Goal: Task Accomplishment & Management: Manage account settings

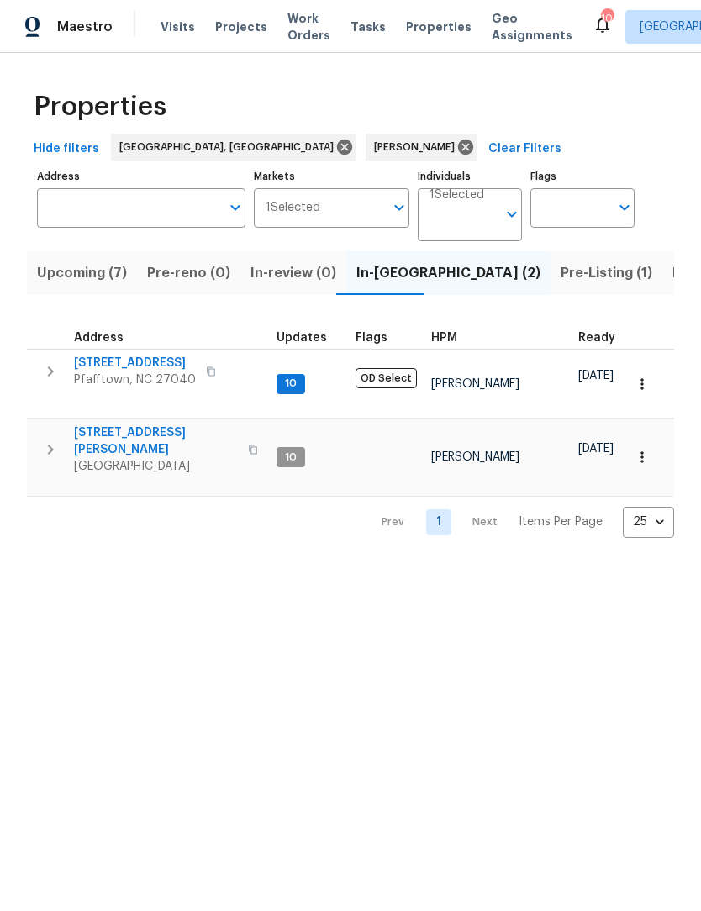
click at [153, 425] on span "315 Torey Pines Ct" at bounding box center [156, 442] width 164 height 34
click at [148, 367] on span "4436 Lochurst Dr" at bounding box center [135, 363] width 122 height 17
click at [51, 286] on button "Upcoming (7)" at bounding box center [82, 273] width 110 height 44
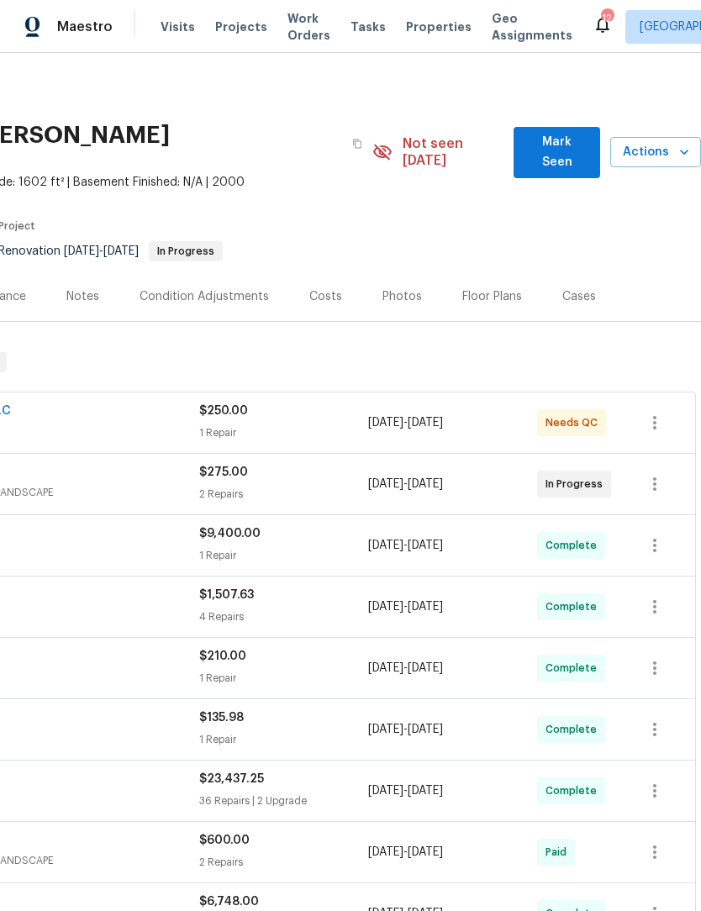
scroll to position [0, 249]
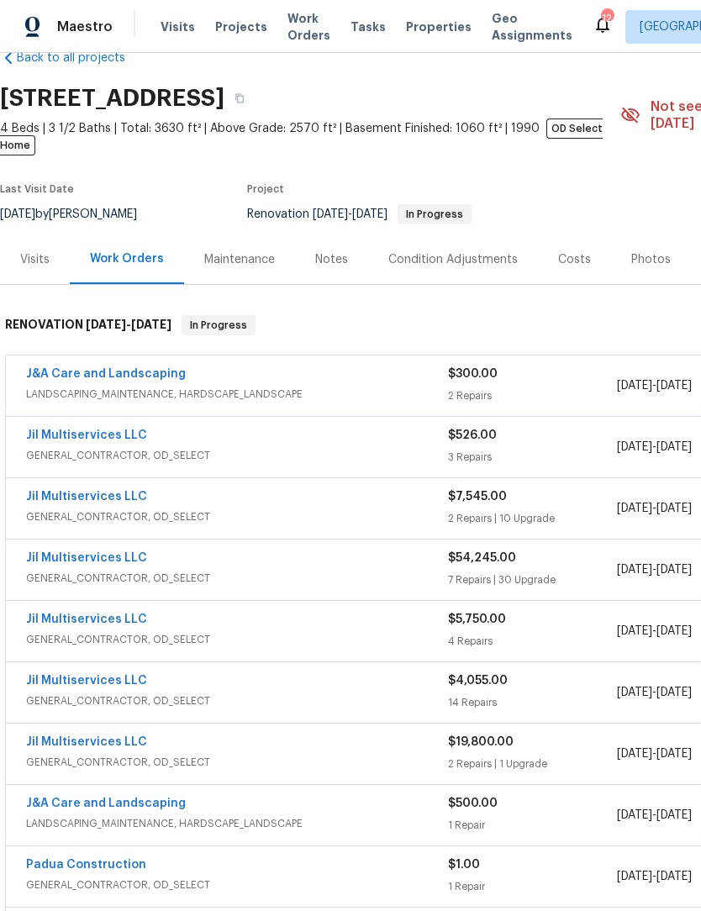
scroll to position [38, 0]
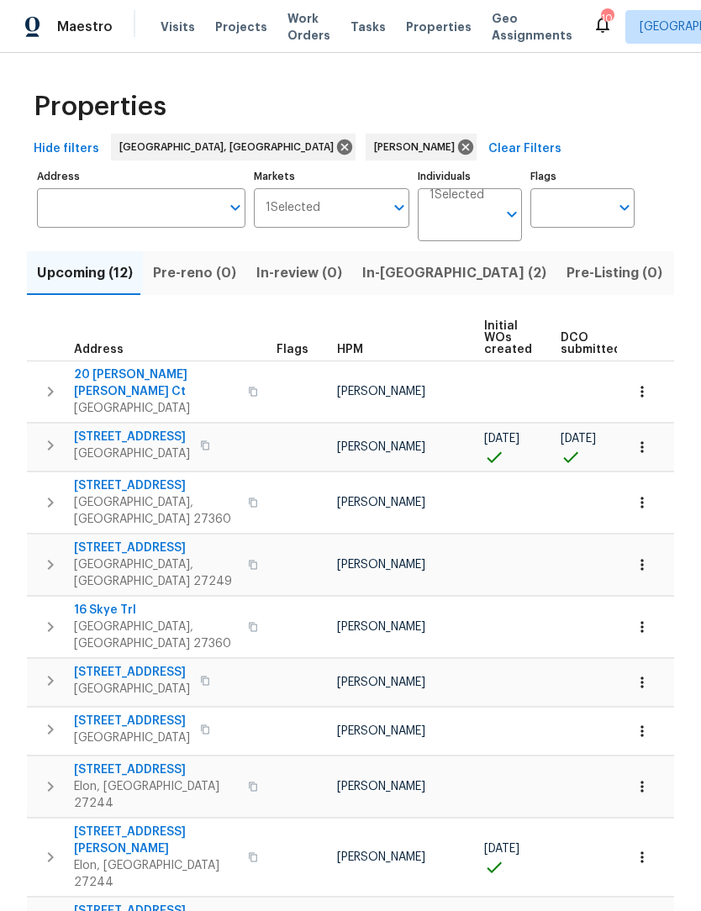
scroll to position [1, 0]
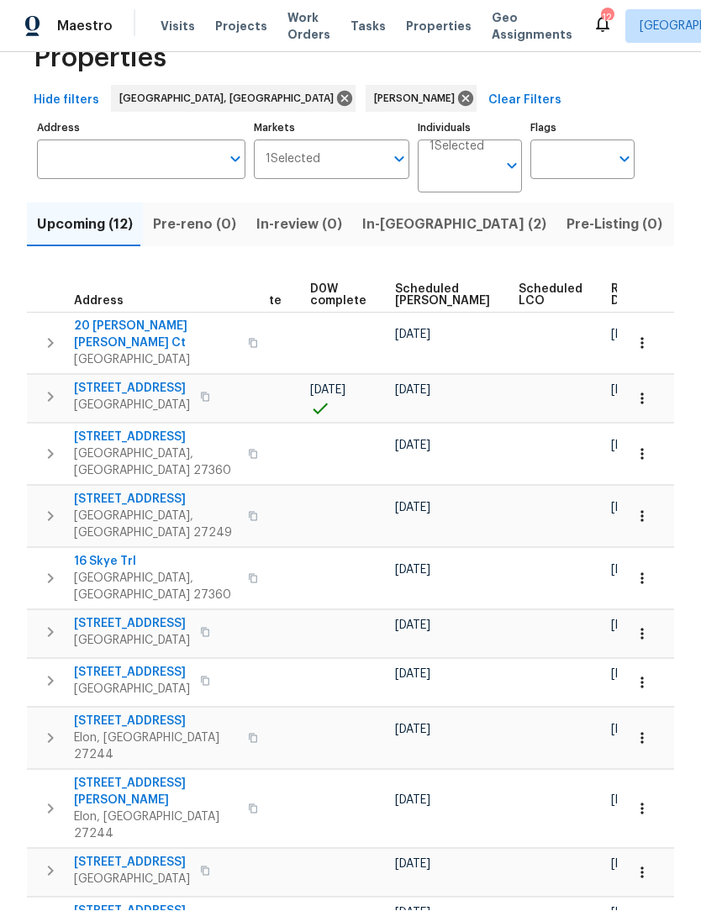
scroll to position [0, 423]
click at [613, 284] on span "Ready Date" at bounding box center [631, 296] width 37 height 24
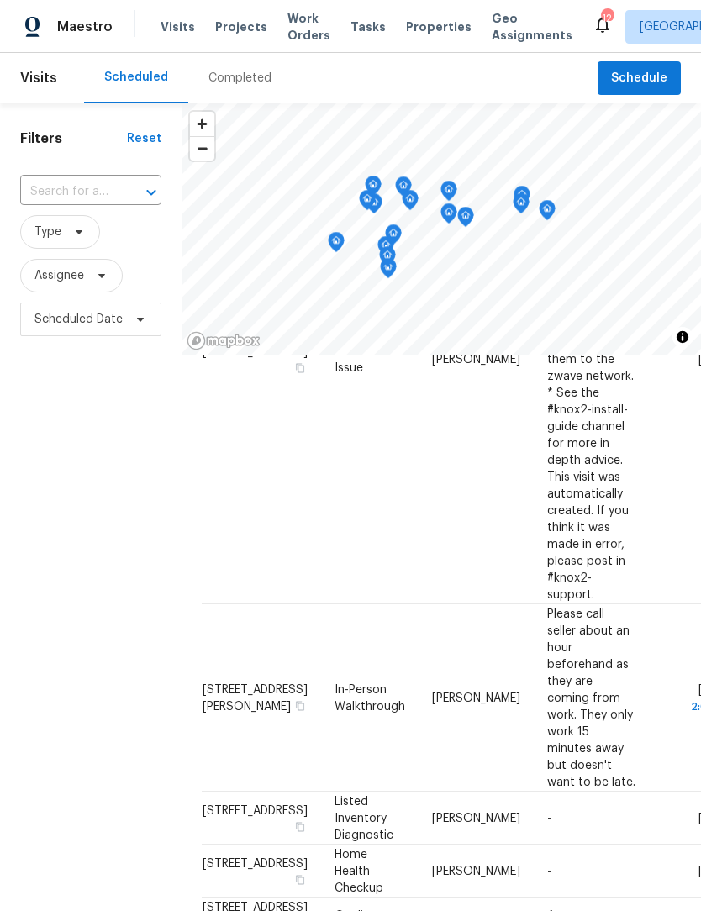
scroll to position [1685, 0]
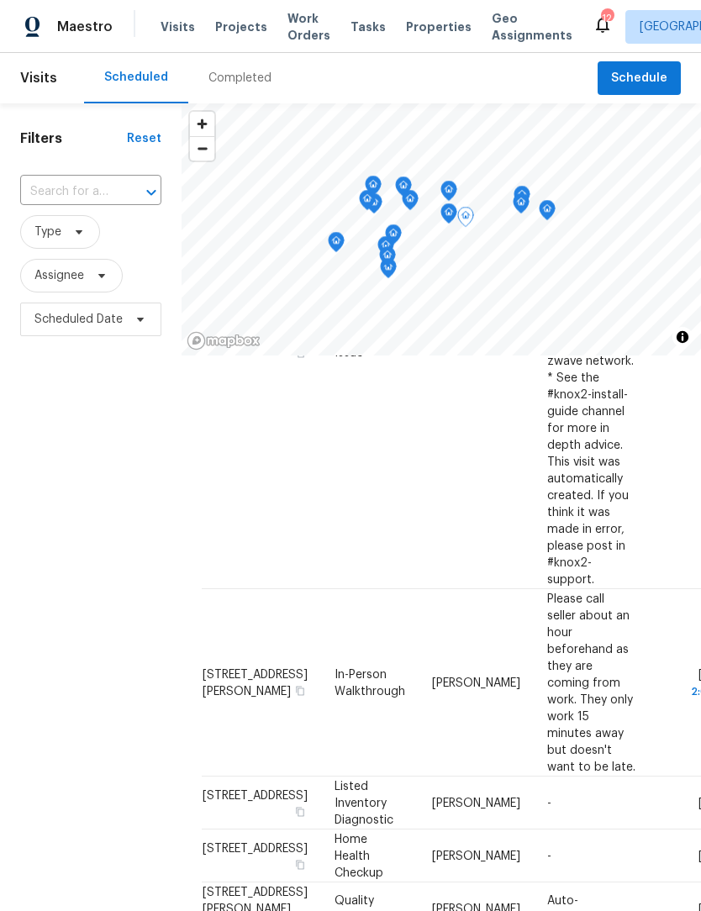
click at [450, 589] on td "[PERSON_NAME]" at bounding box center [476, 682] width 115 height 187
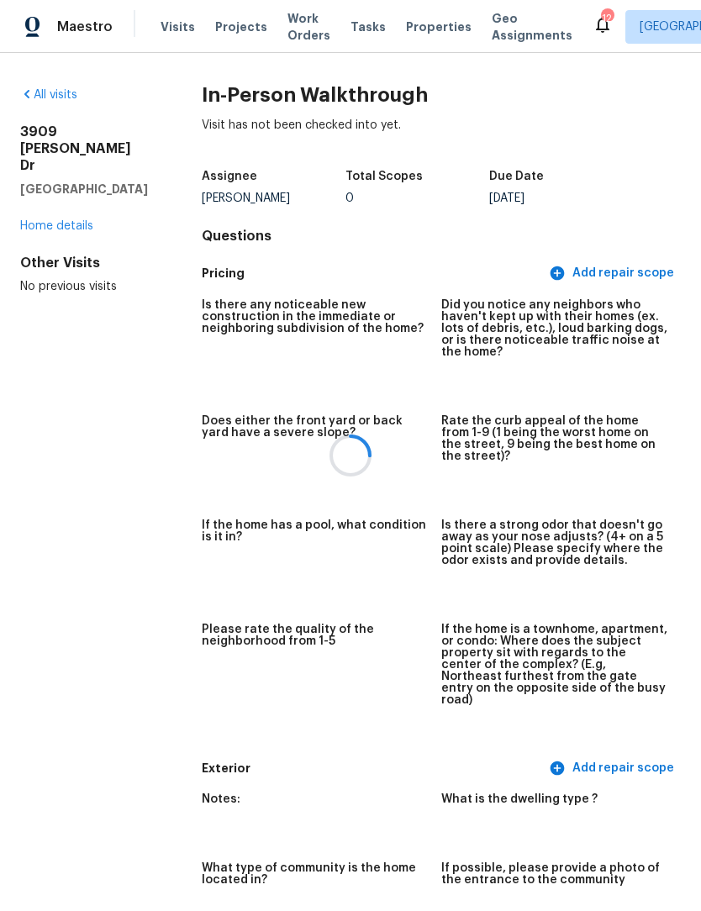
click at [90, 31] on div at bounding box center [350, 455] width 701 height 911
click at [87, 33] on span "Maestro" at bounding box center [84, 26] width 55 height 17
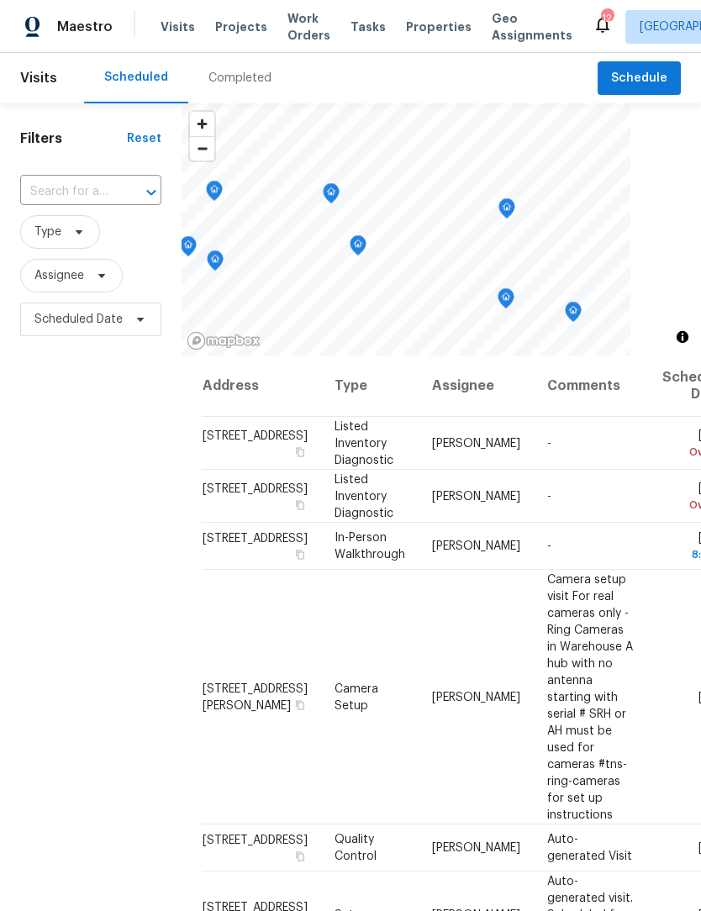
click at [508, 208] on icon "Map marker" at bounding box center [506, 208] width 15 height 19
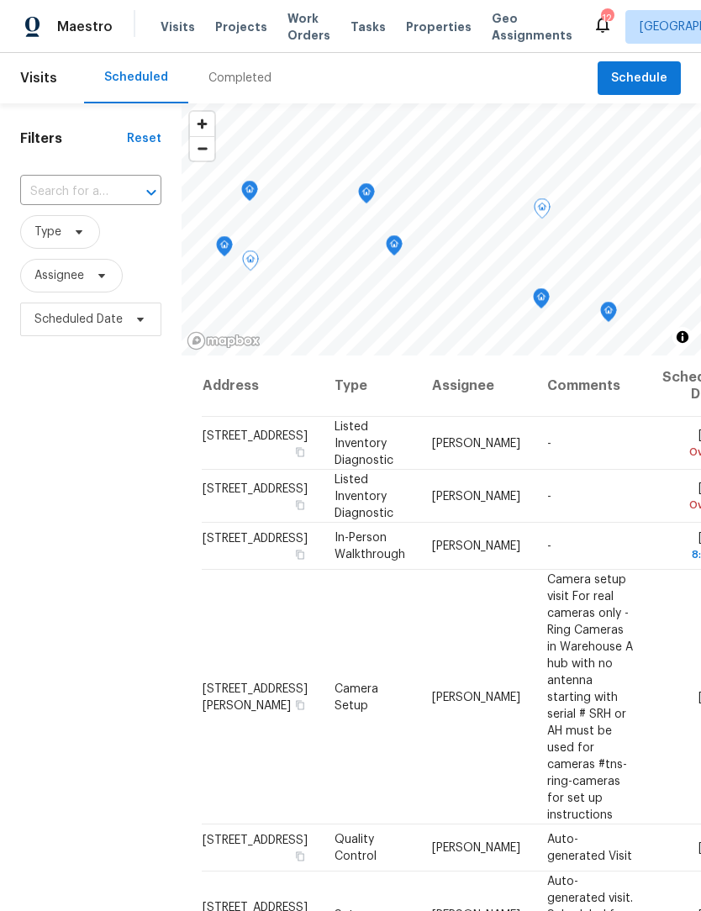
click at [0, 0] on icon at bounding box center [0, 0] width 0 height 0
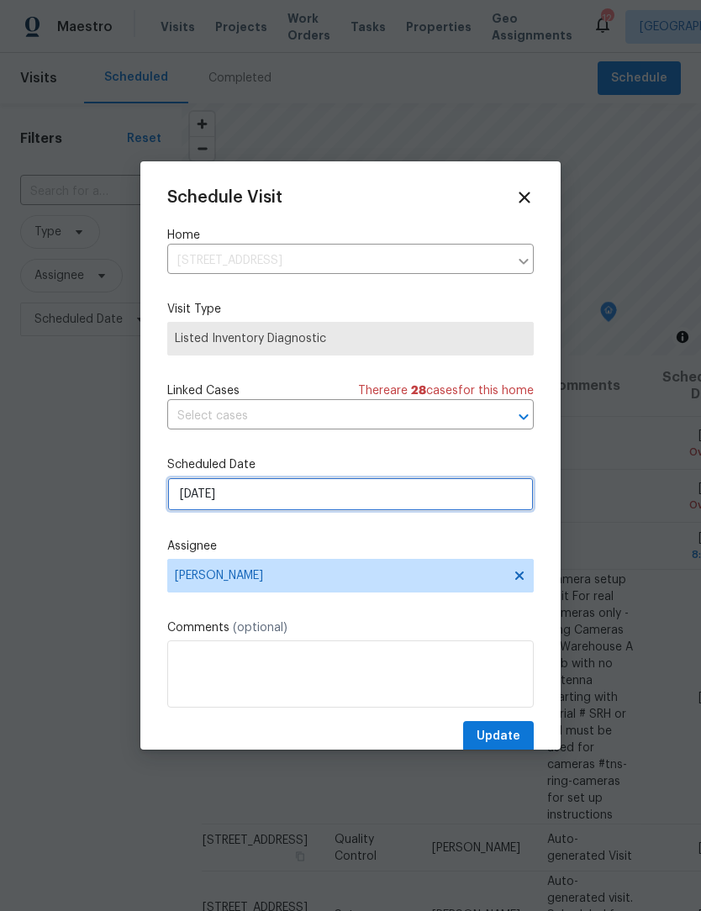
click at [279, 501] on input "[DATE]" at bounding box center [350, 495] width 367 height 34
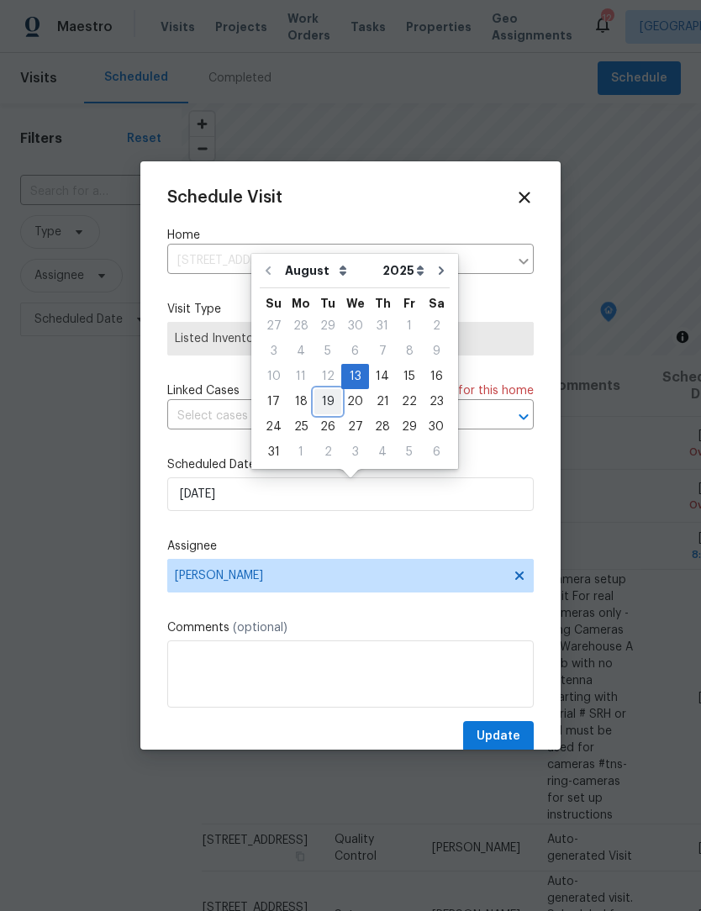
click at [329, 405] on div "19" at bounding box center [327, 402] width 27 height 24
type input "[DATE]"
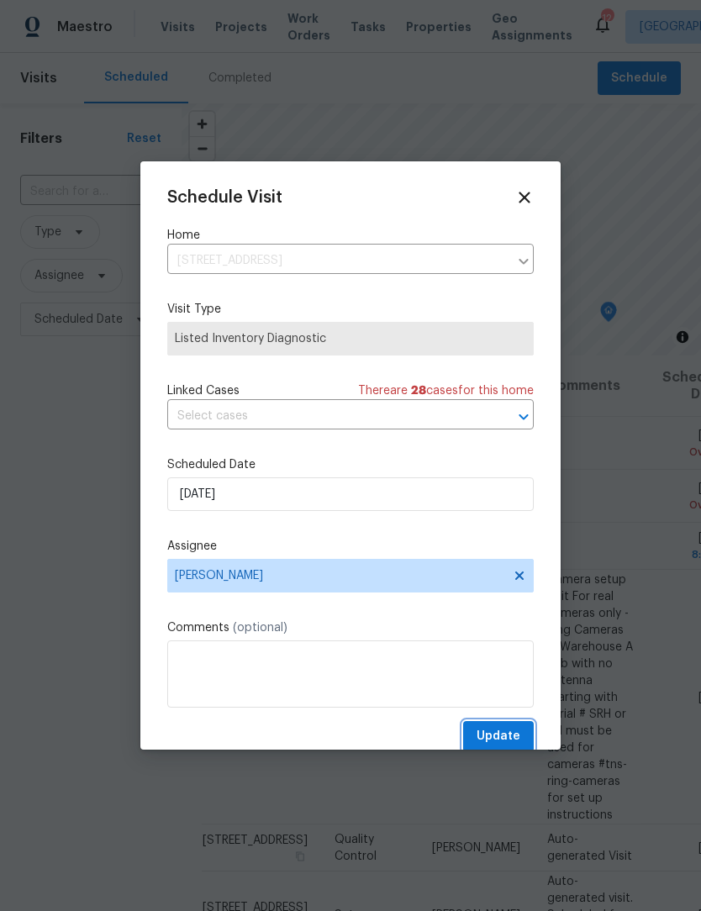
click at [515, 734] on span "Update" at bounding box center [499, 736] width 44 height 21
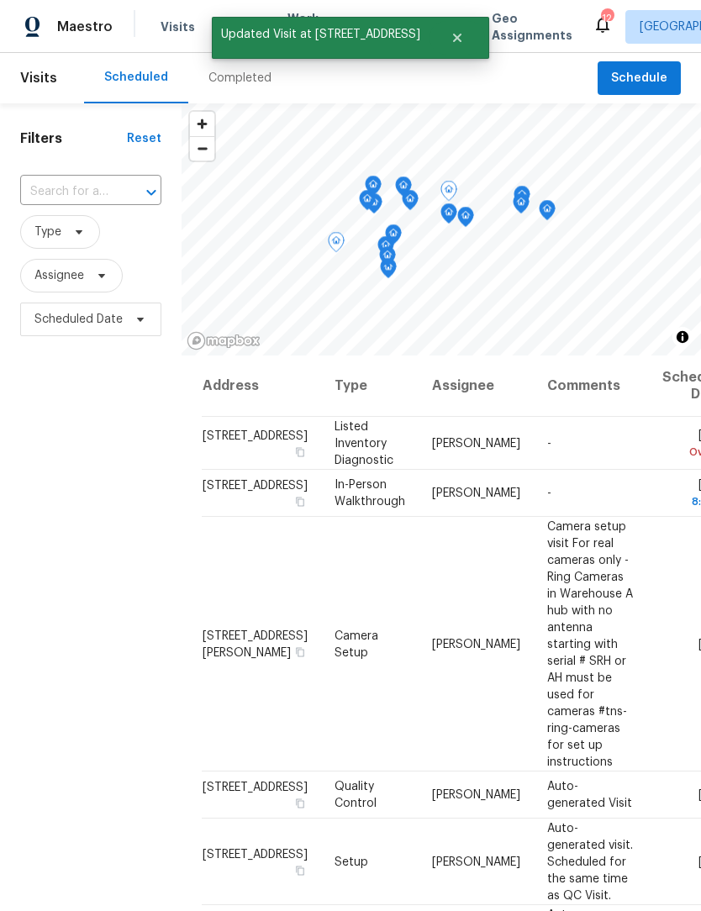
click at [0, 0] on icon at bounding box center [0, 0] width 0 height 0
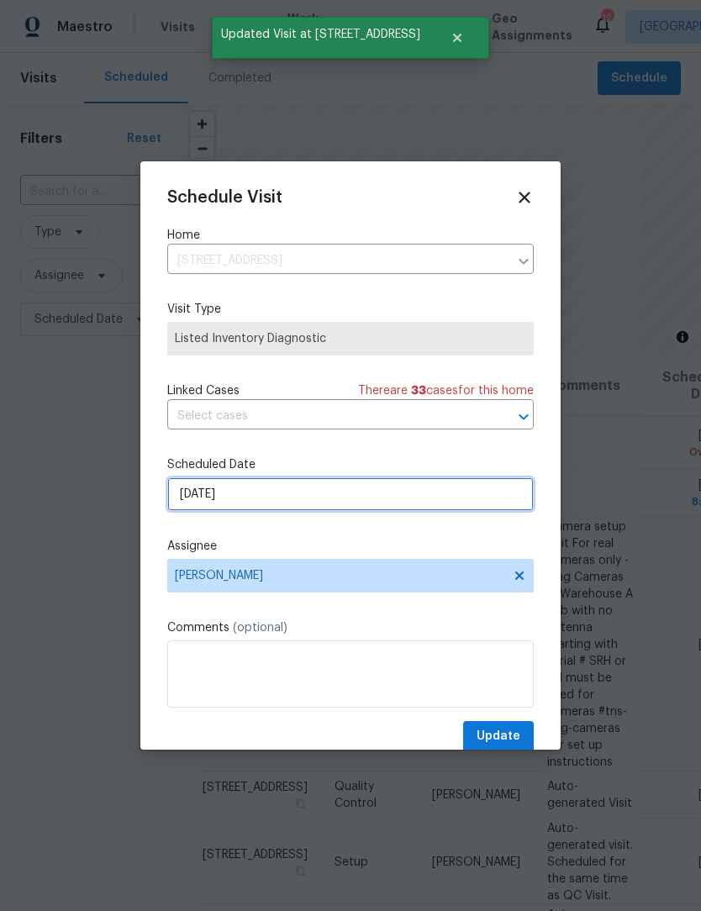
click at [277, 499] on input "[DATE]" at bounding box center [350, 495] width 367 height 34
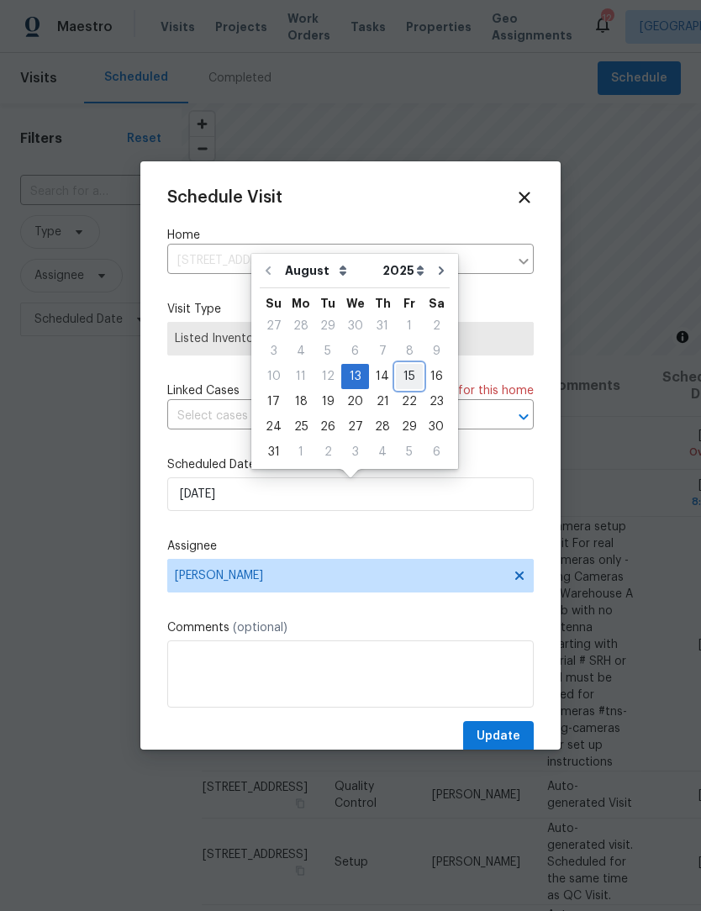
click at [405, 382] on div "15" at bounding box center [409, 377] width 27 height 24
type input "[DATE]"
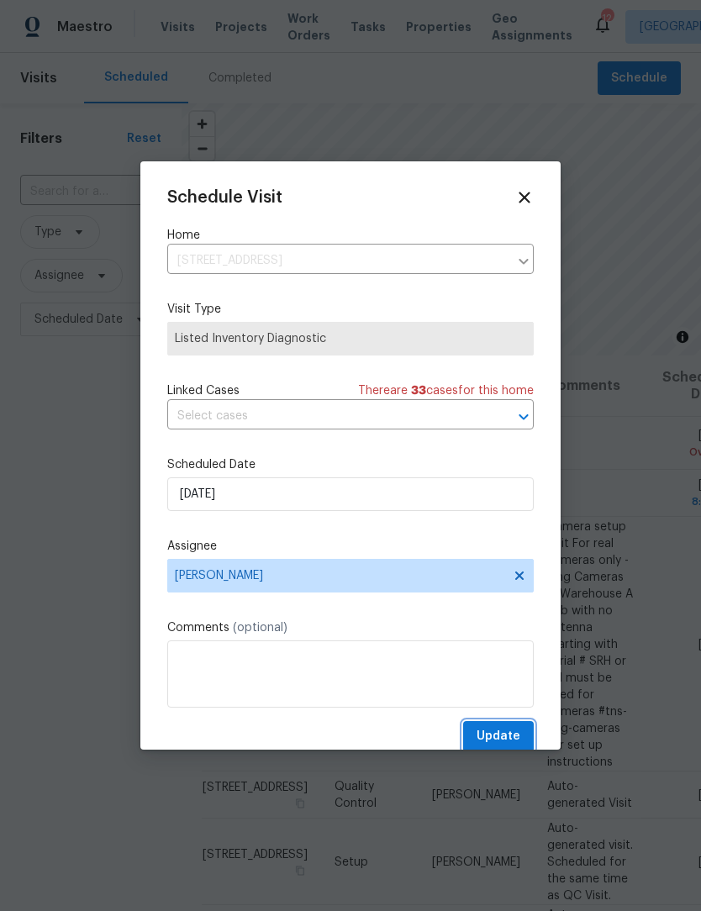
click at [516, 745] on span "Update" at bounding box center [499, 736] width 44 height 21
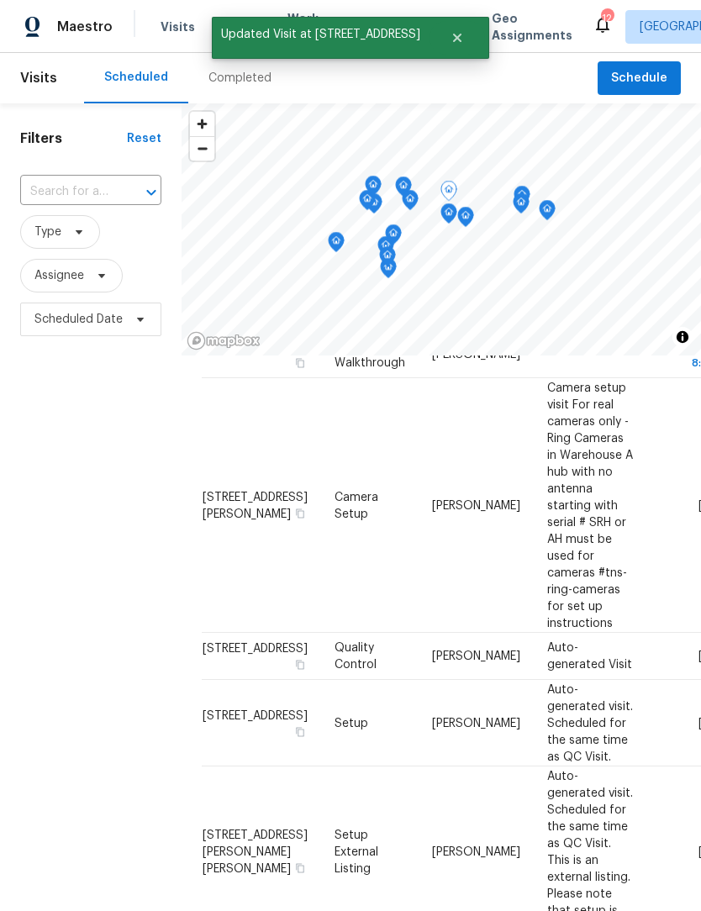
scroll to position [89, 0]
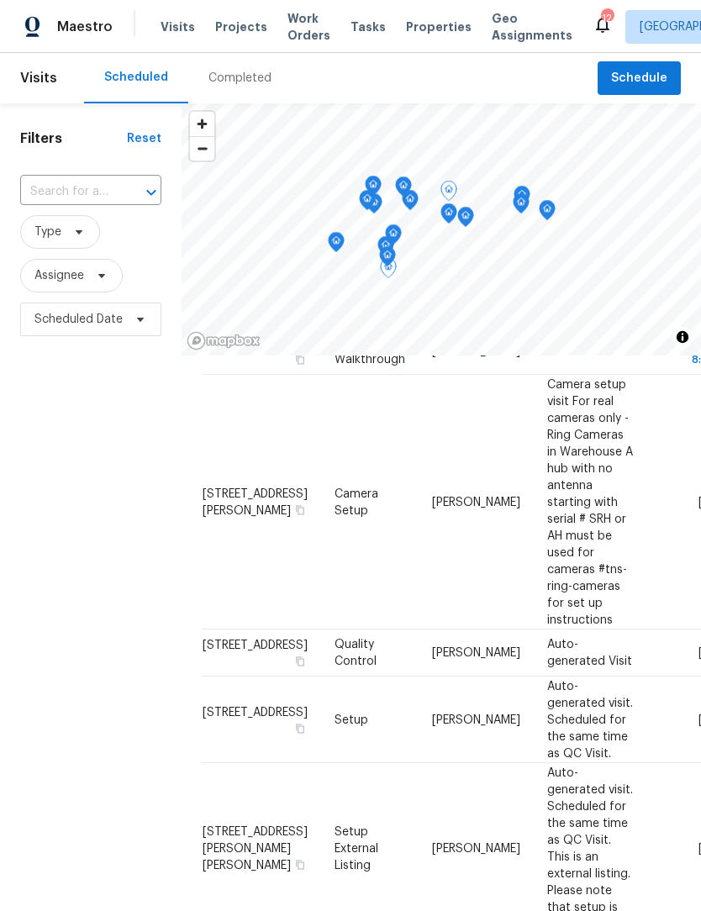
click at [0, 0] on icon at bounding box center [0, 0] width 0 height 0
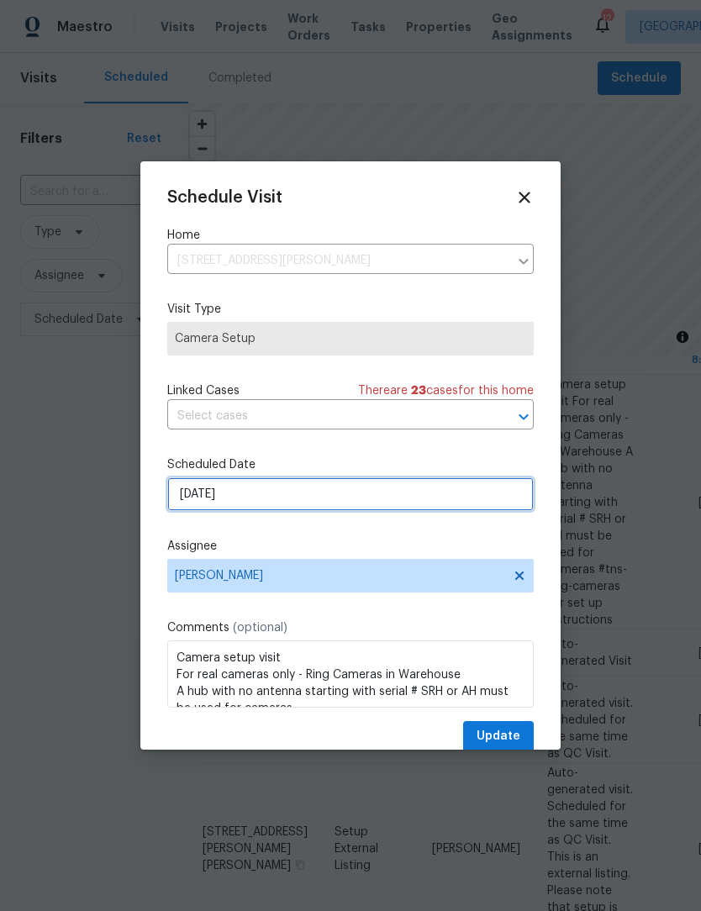
click at [303, 493] on input "[DATE]" at bounding box center [350, 495] width 367 height 34
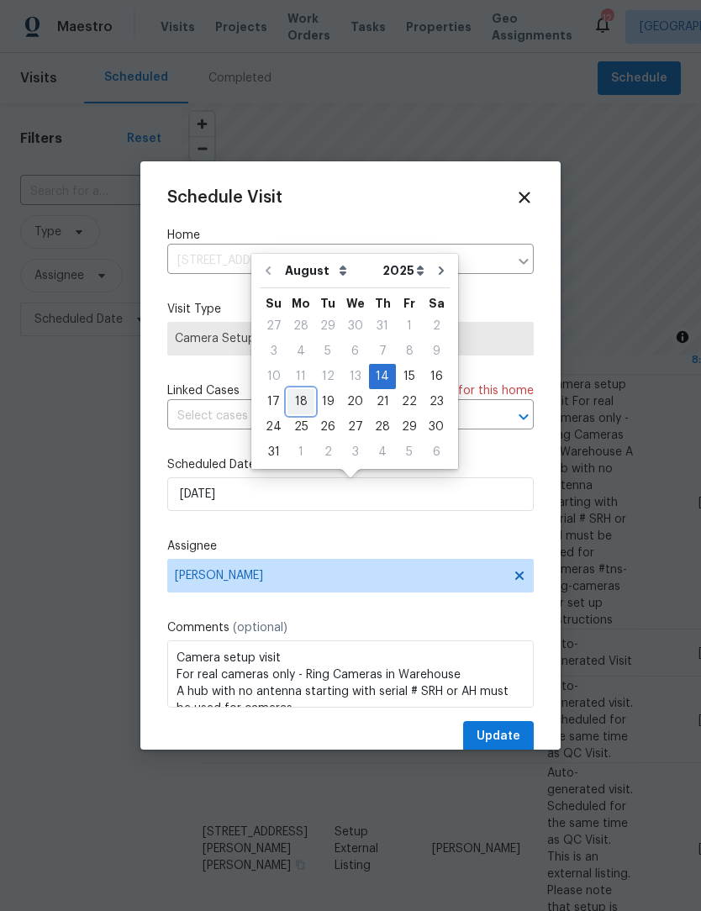
click at [298, 406] on div "18" at bounding box center [301, 402] width 27 height 24
type input "[DATE]"
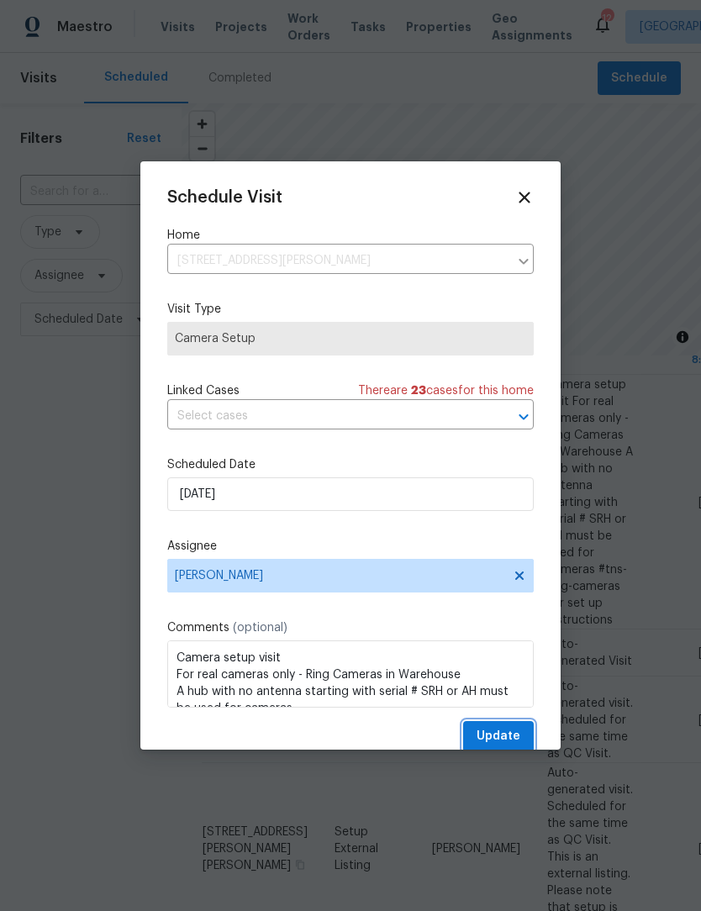
click at [509, 735] on span "Update" at bounding box center [499, 736] width 44 height 21
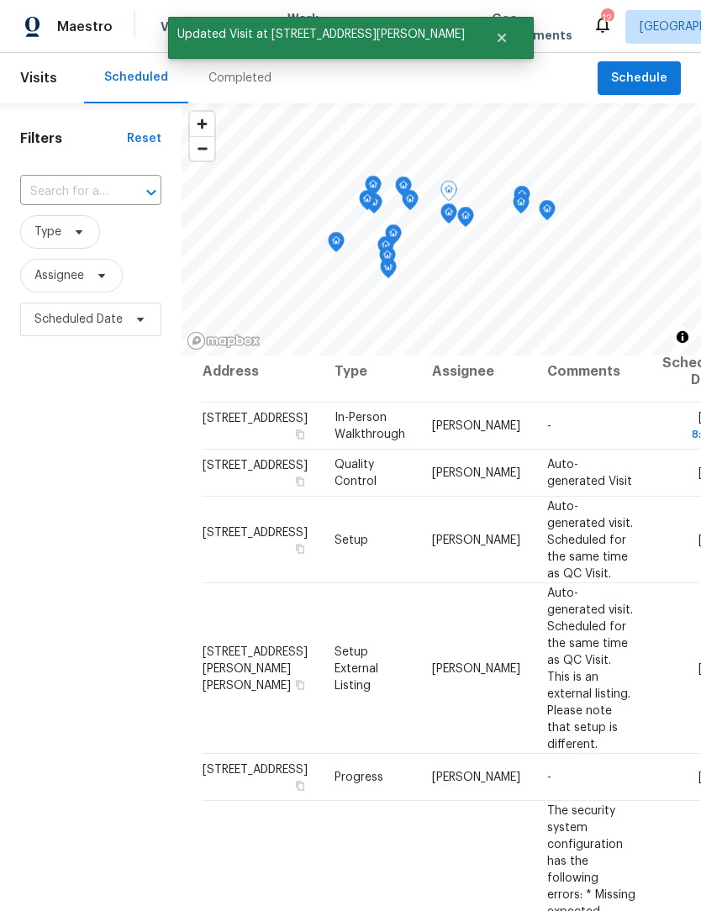
scroll to position [12, 0]
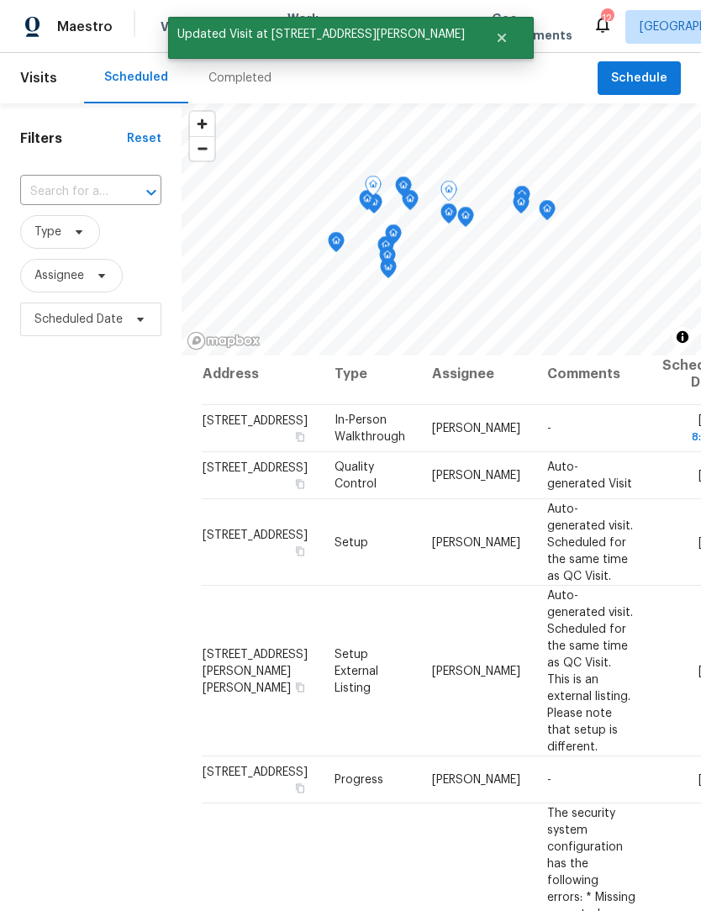
click at [0, 0] on icon at bounding box center [0, 0] width 0 height 0
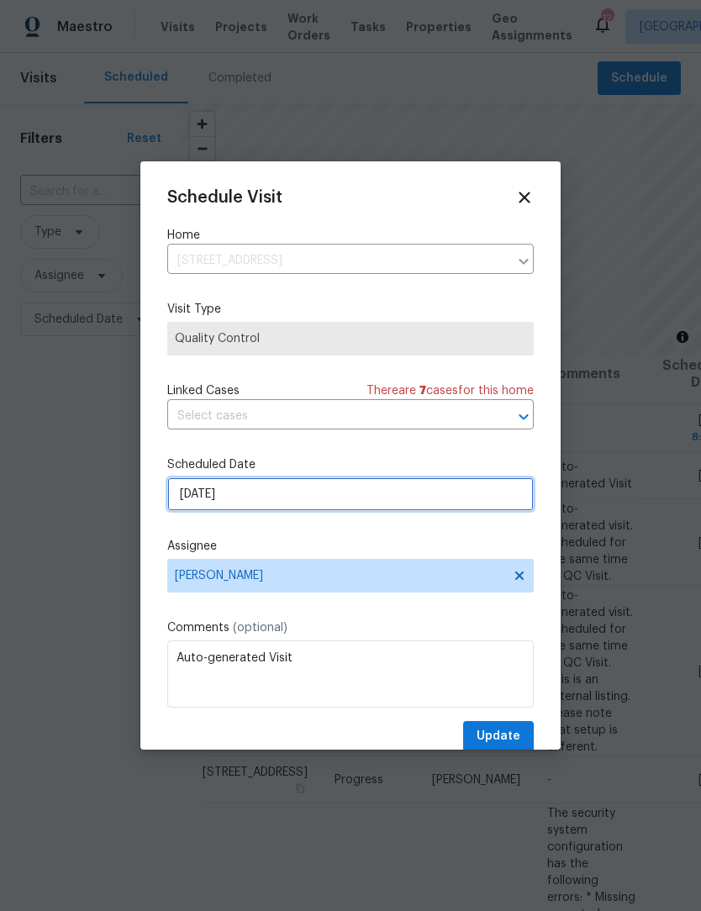
click at [316, 497] on input "[DATE]" at bounding box center [350, 495] width 367 height 34
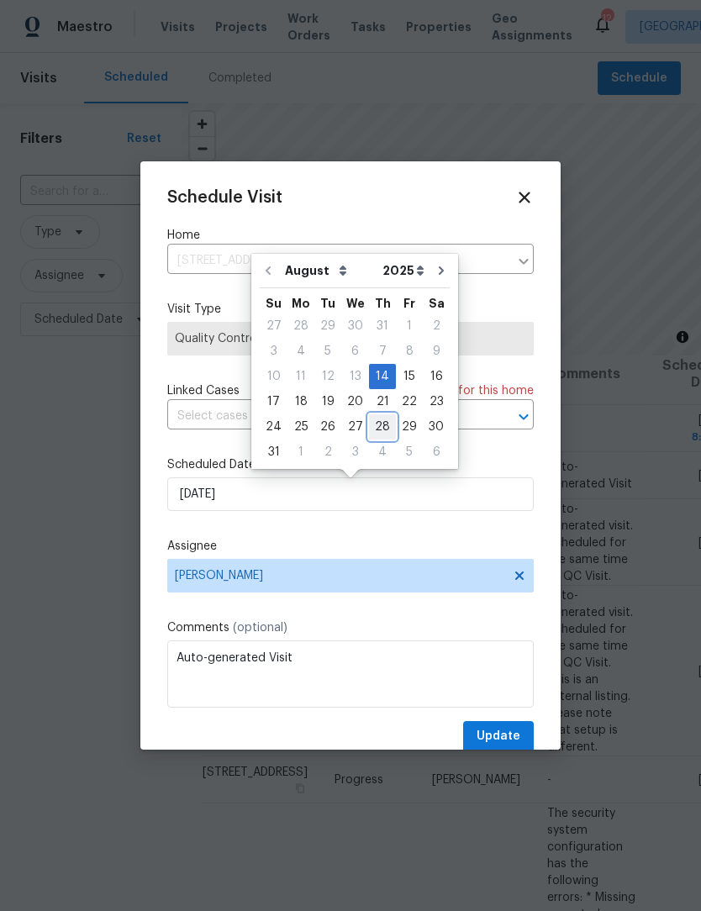
click at [383, 427] on div "28" at bounding box center [382, 427] width 27 height 24
type input "[DATE]"
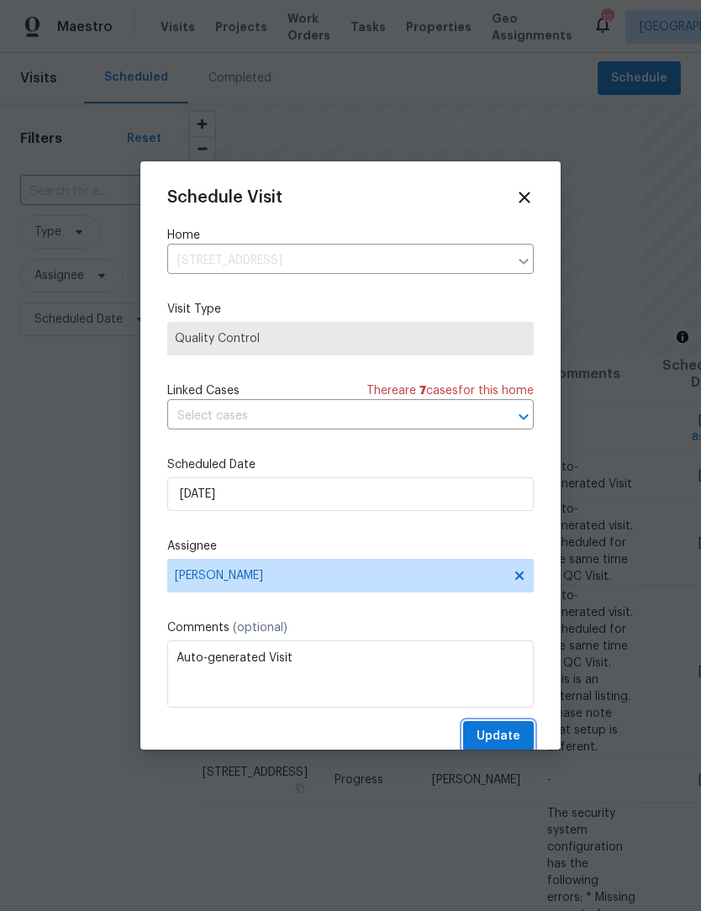
click at [519, 746] on span "Update" at bounding box center [499, 736] width 44 height 21
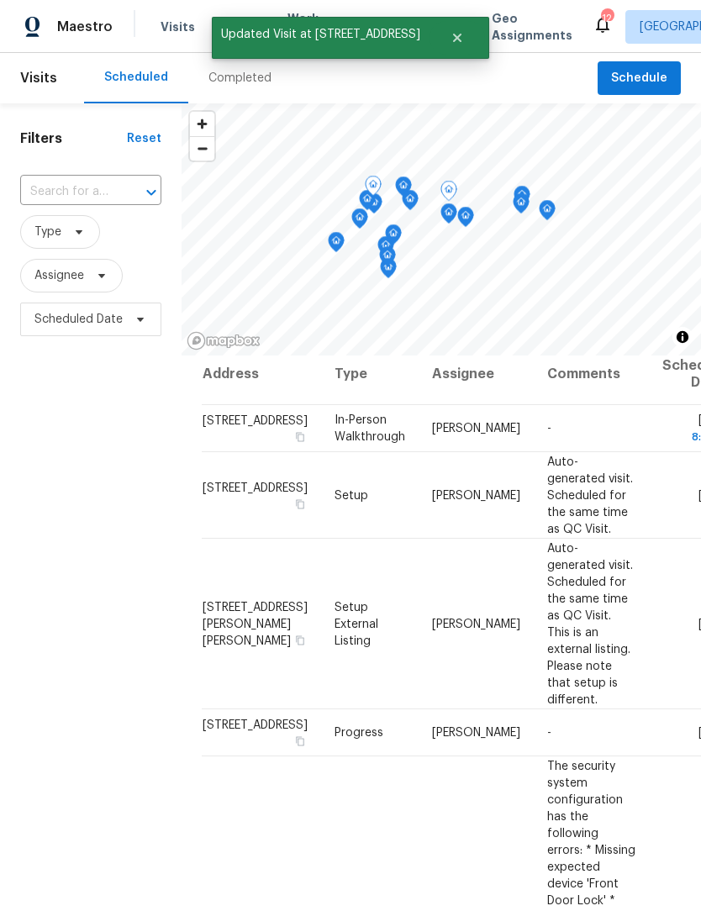
click at [0, 0] on icon at bounding box center [0, 0] width 0 height 0
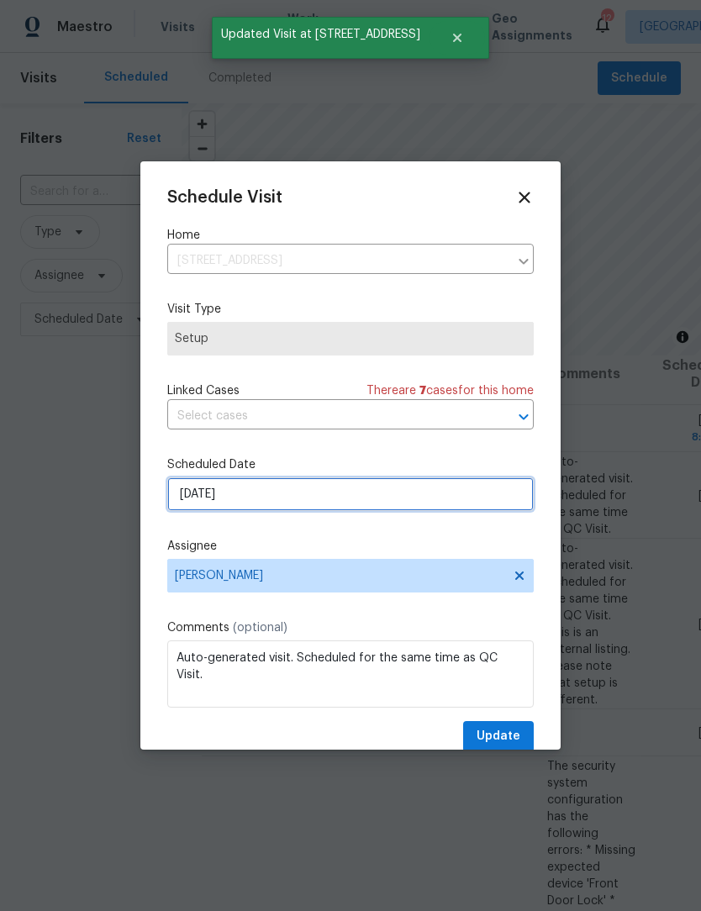
click at [286, 505] on input "[DATE]" at bounding box center [350, 495] width 367 height 34
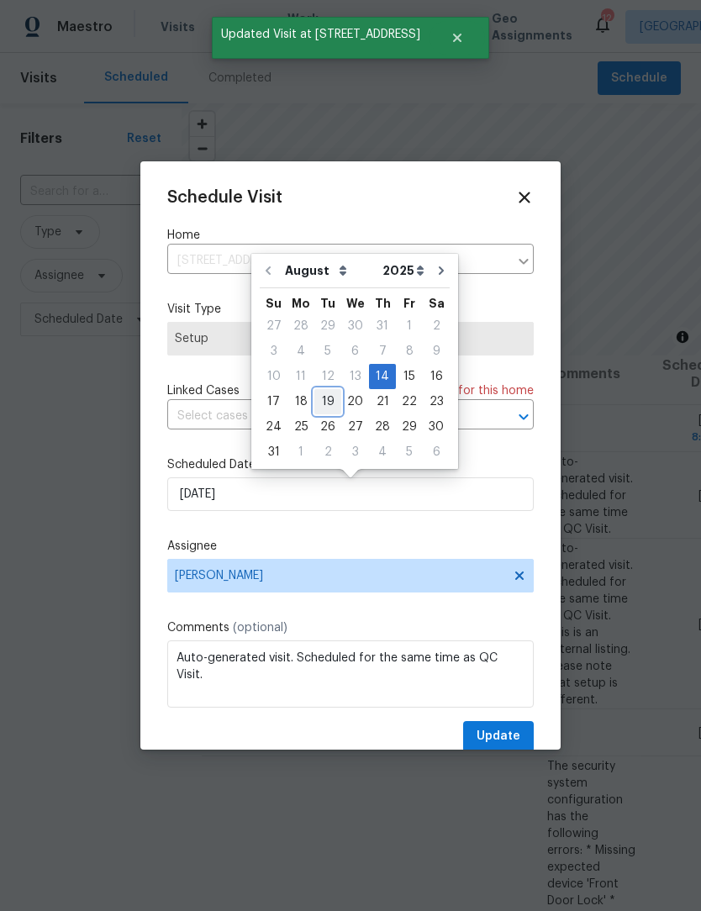
click at [327, 401] on div "19" at bounding box center [327, 402] width 27 height 24
type input "[DATE]"
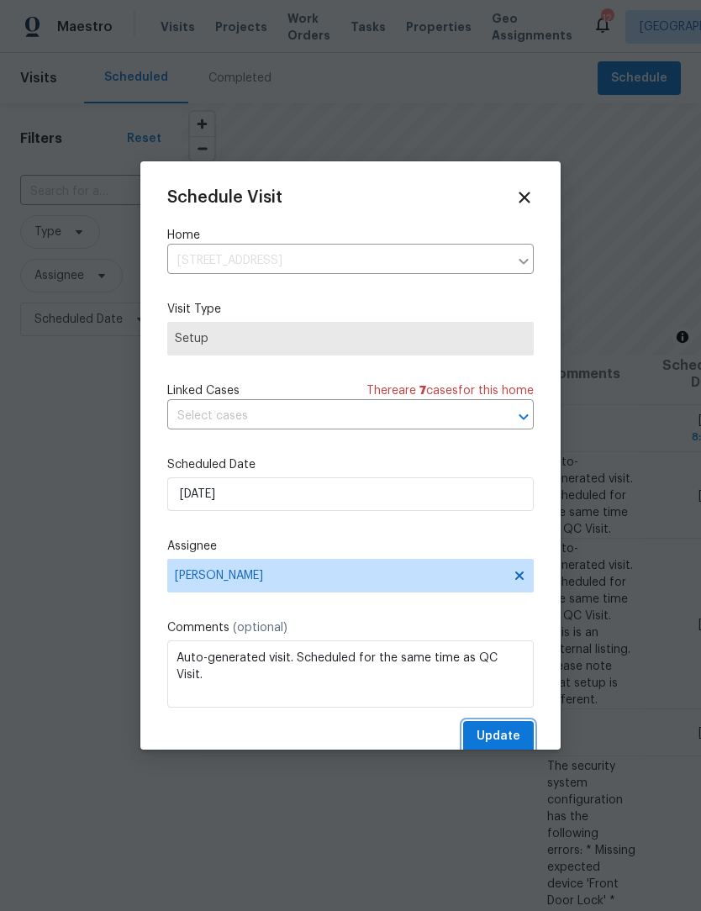
click at [507, 745] on span "Update" at bounding box center [499, 736] width 44 height 21
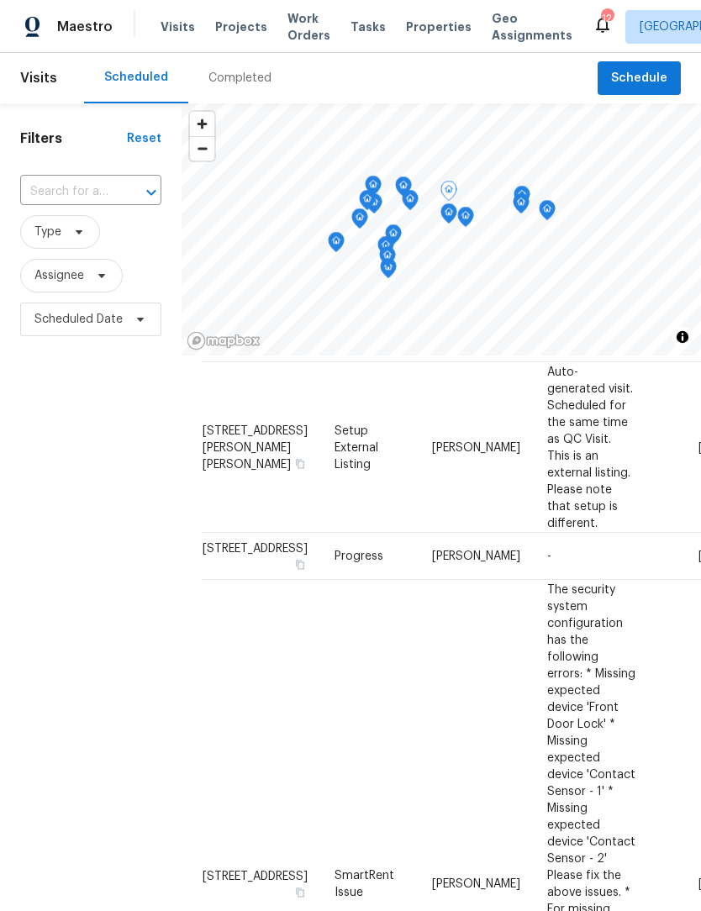
scroll to position [103, 0]
click at [0, 0] on icon at bounding box center [0, 0] width 0 height 0
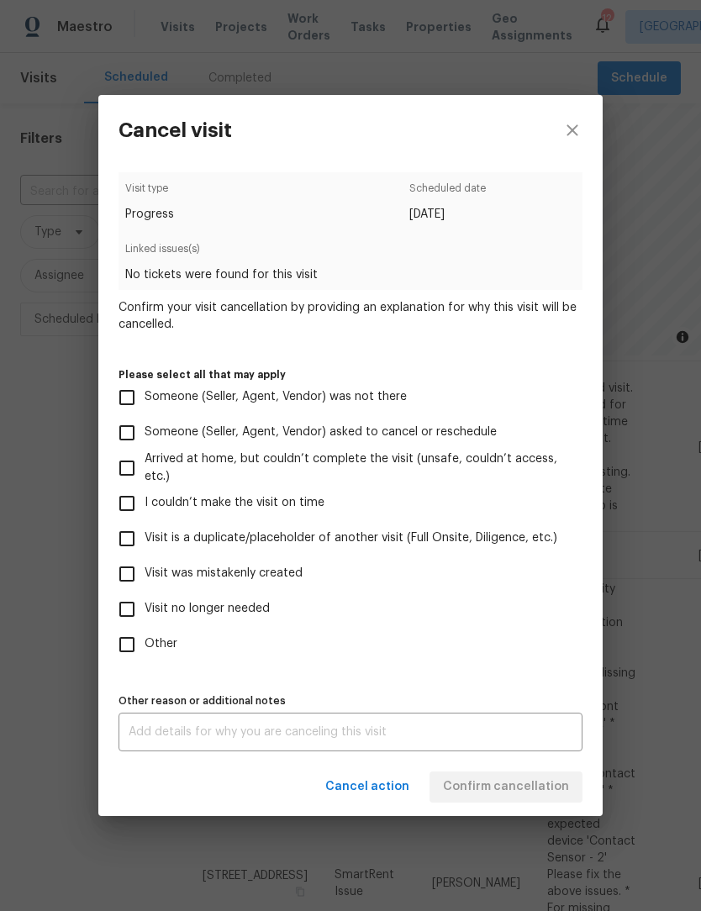
click at [130, 659] on input "Other" at bounding box center [126, 644] width 35 height 35
checkbox input "true"
click at [173, 738] on textarea at bounding box center [351, 732] width 444 height 12
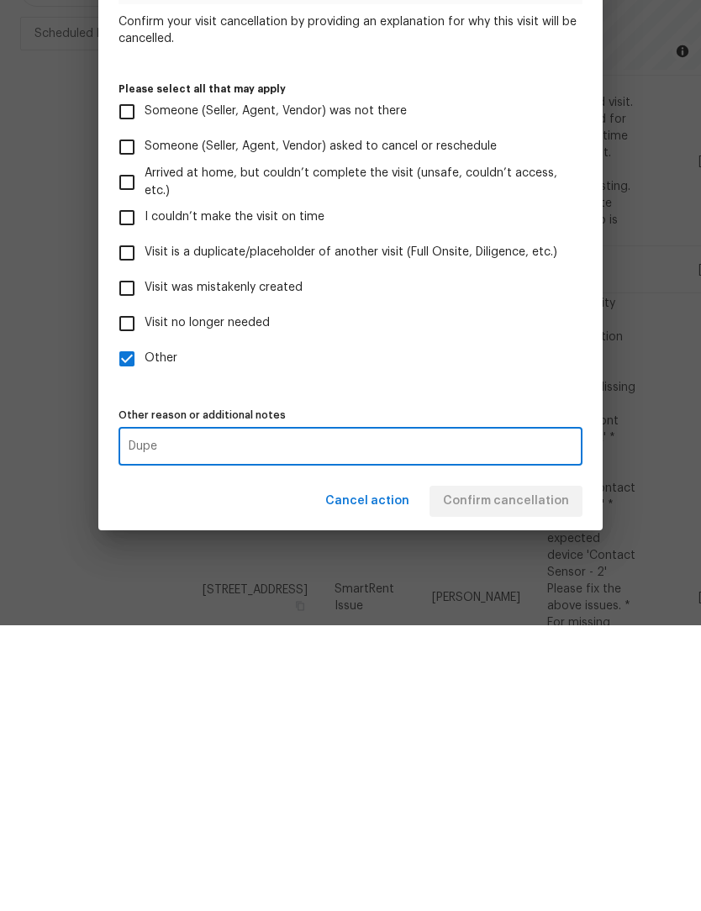
scroll to position [55, 0]
type textarea "Duplicate"
click at [504, 758] on div "Cancel action Confirm cancellation" at bounding box center [350, 787] width 504 height 58
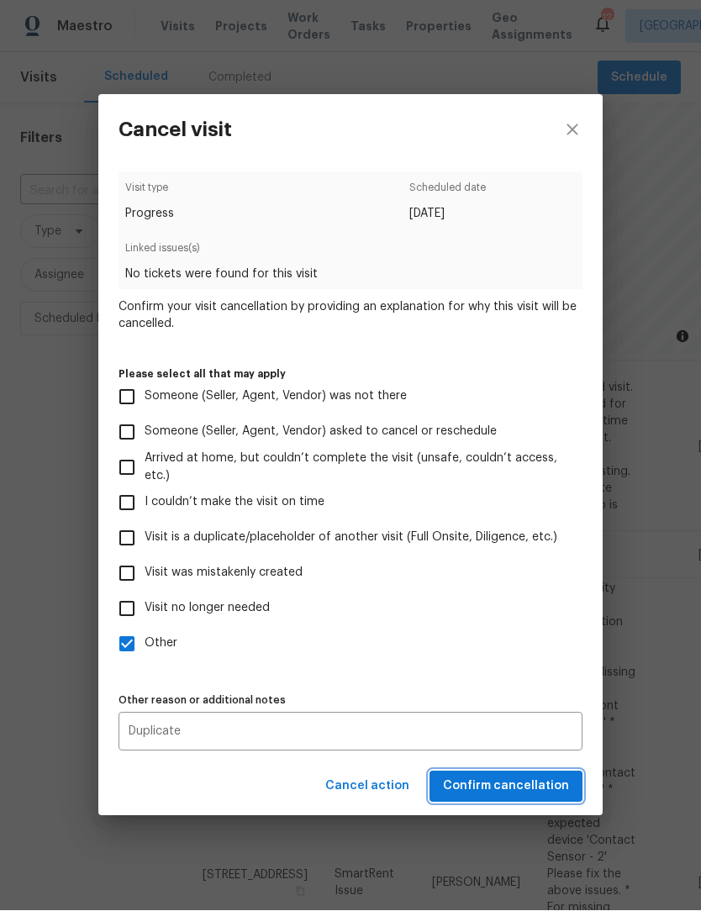
click at [536, 792] on span "Confirm cancellation" at bounding box center [506, 787] width 126 height 21
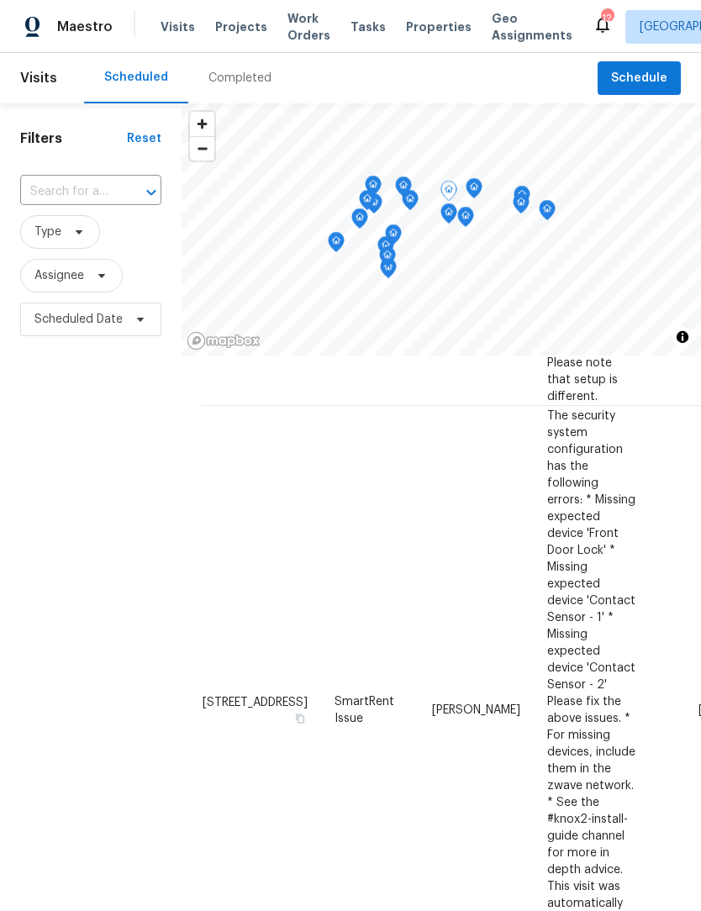
scroll to position [232, 0]
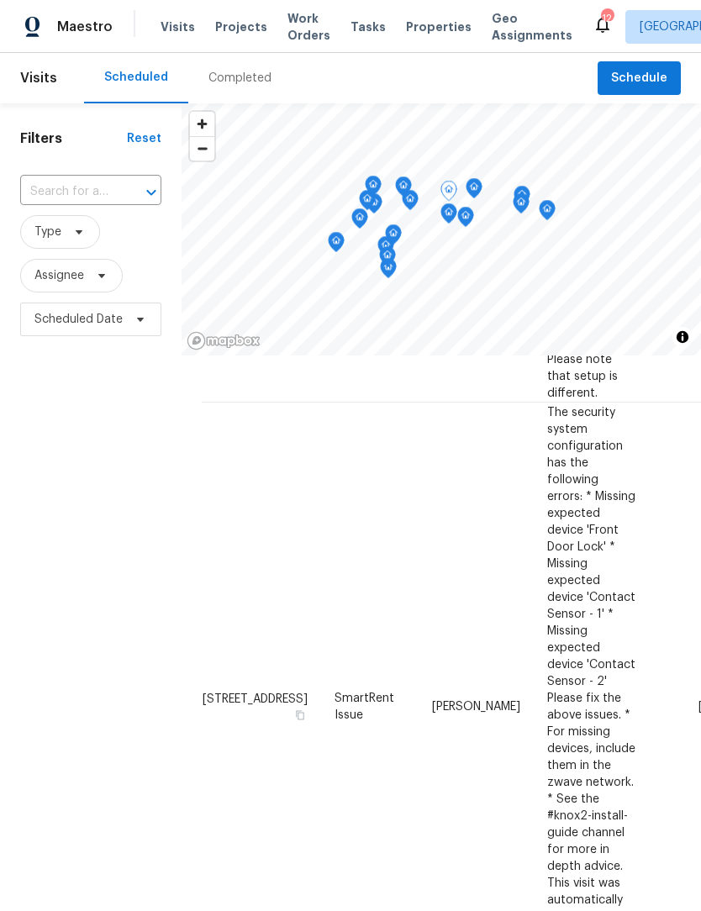
click at [0, 0] on icon at bounding box center [0, 0] width 0 height 0
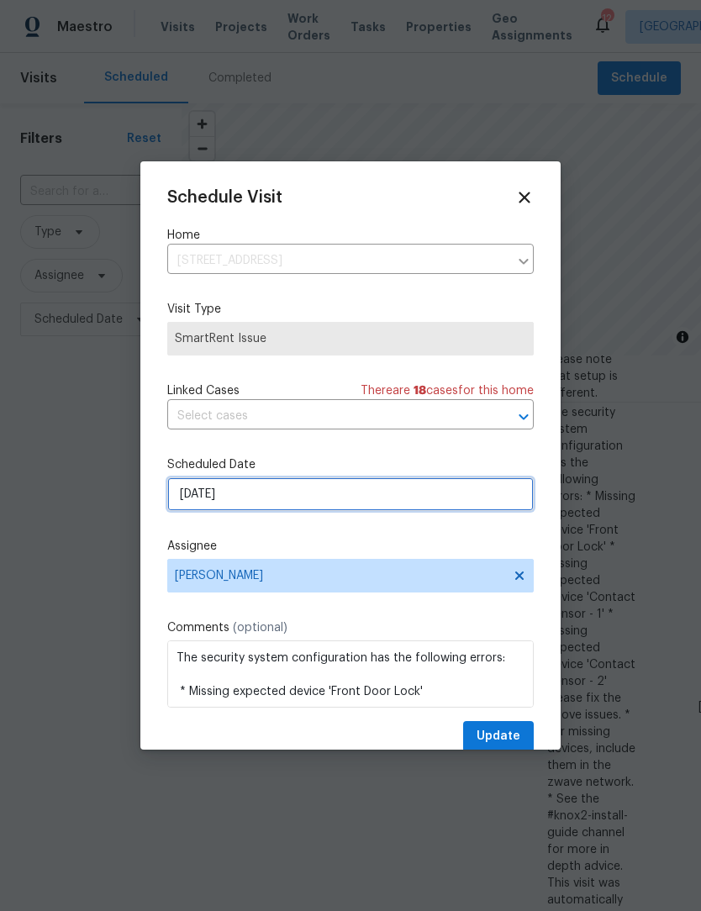
click at [287, 503] on input "[DATE]" at bounding box center [350, 495] width 367 height 34
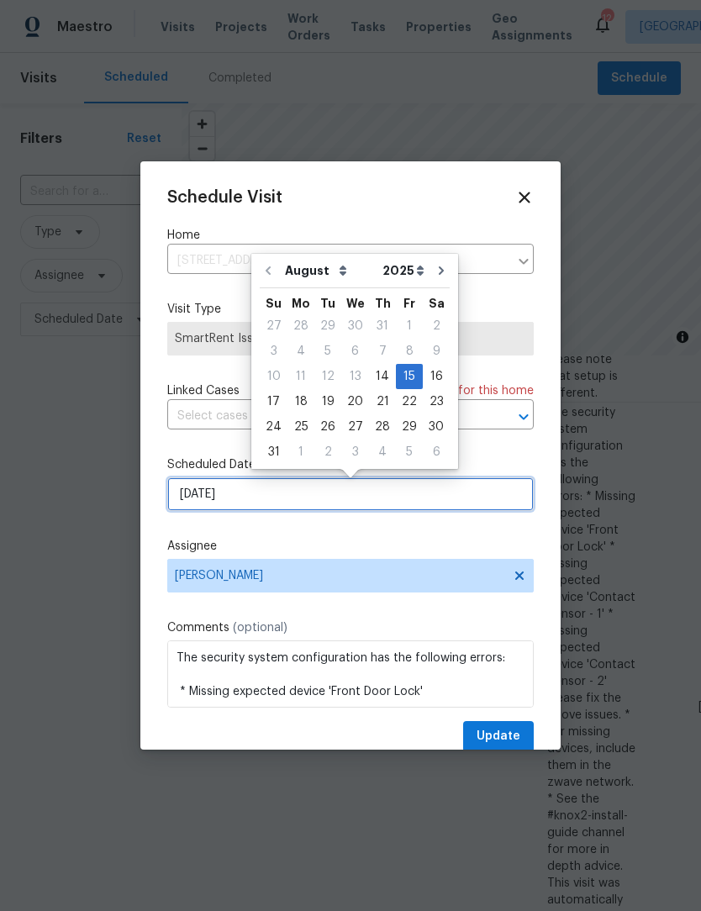
scroll to position [0, 0]
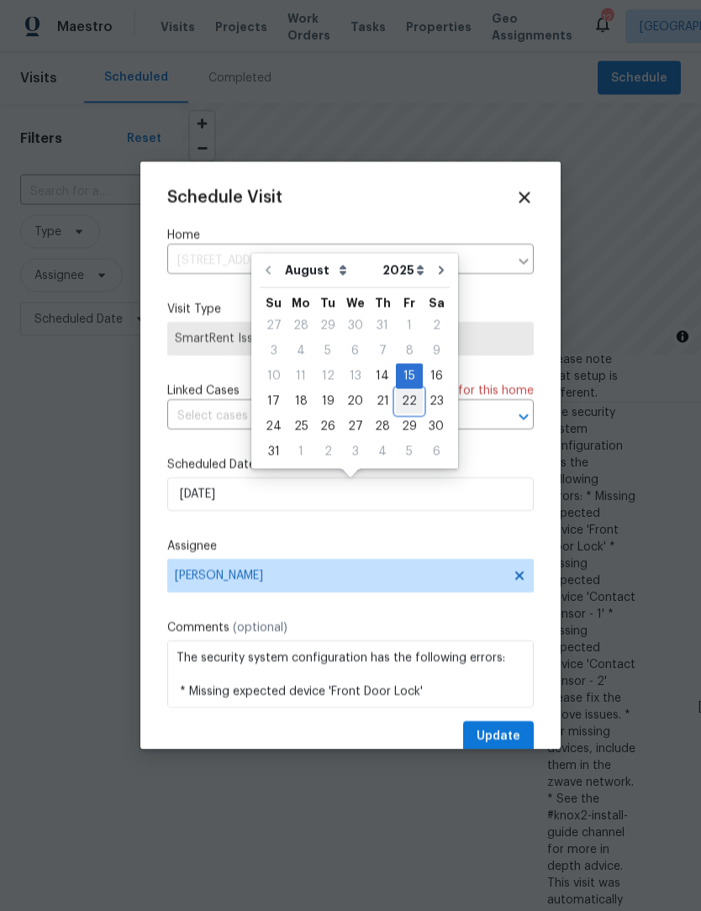
click at [404, 403] on div "22" at bounding box center [409, 402] width 27 height 24
type input "[DATE]"
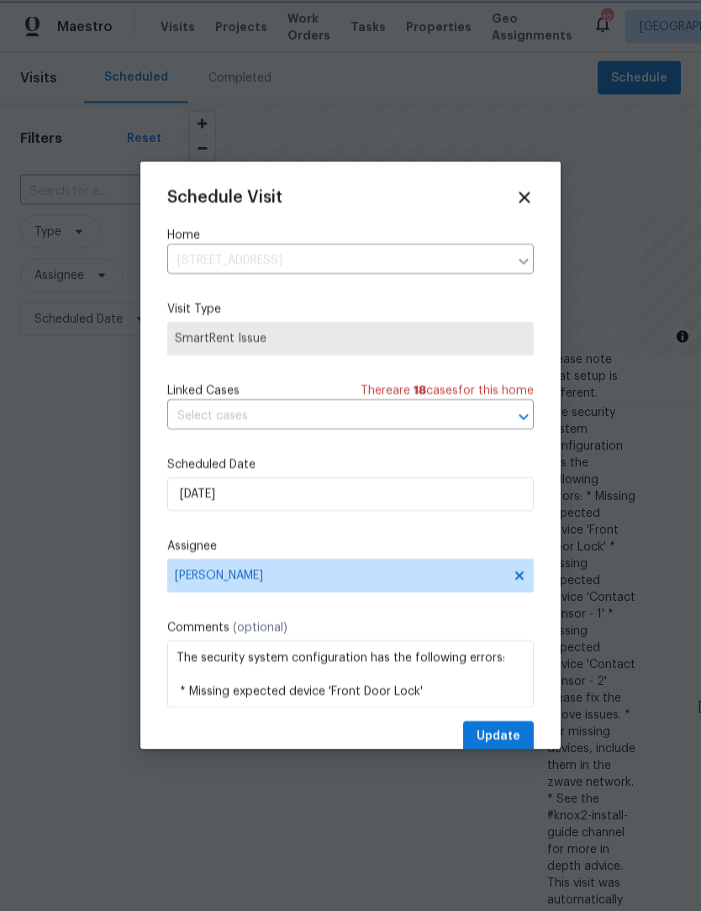
scroll to position [1, 0]
click at [506, 733] on span "Update" at bounding box center [499, 736] width 44 height 21
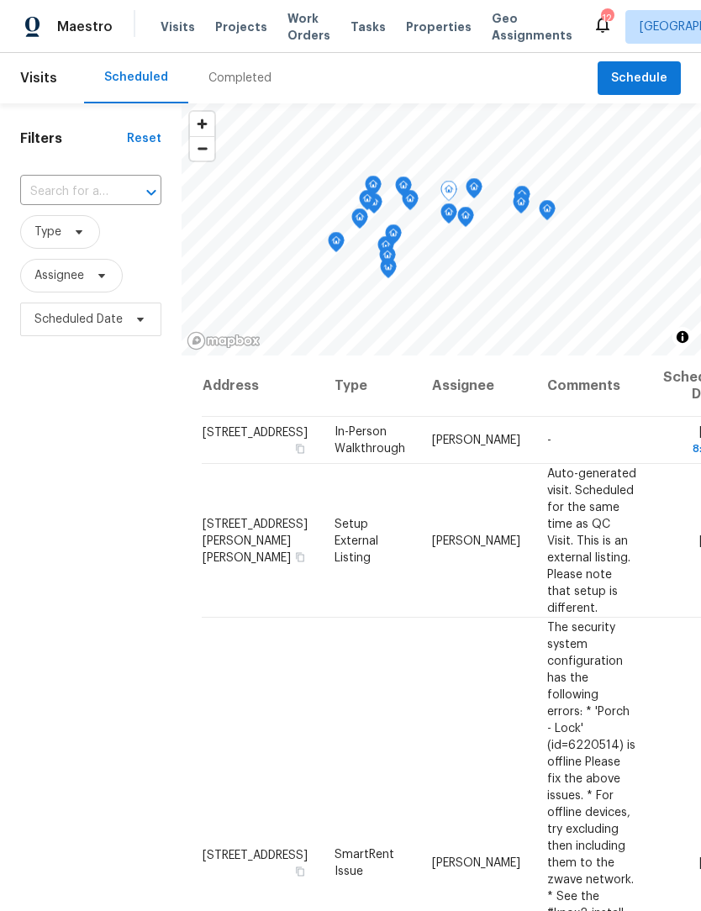
scroll to position [0, 0]
